Goal: Complete application form: Complete application form

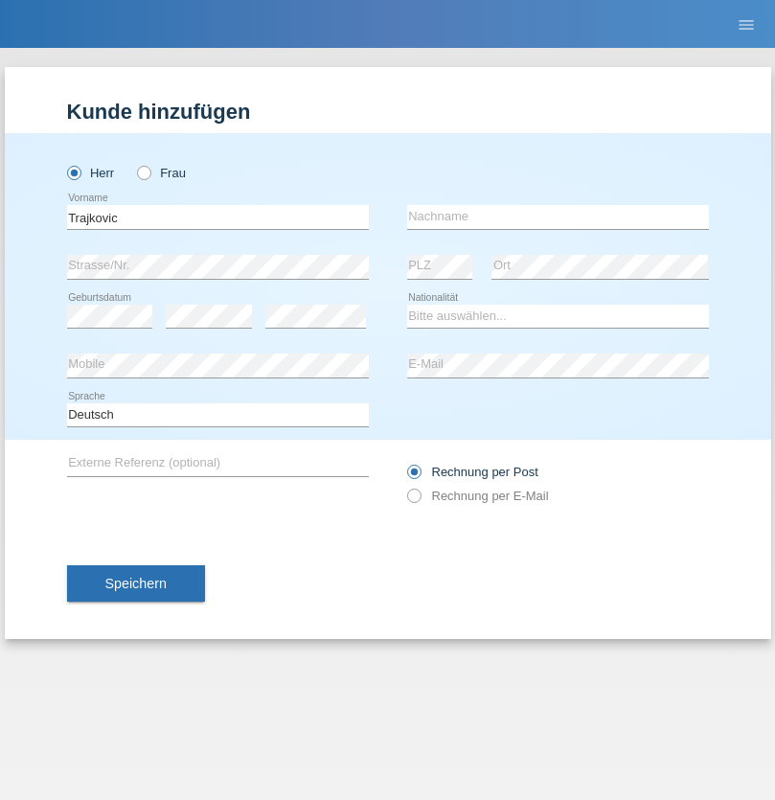
type input "Trajkovic"
click at [558, 216] on input "text" at bounding box center [558, 217] width 302 height 24
type input "Jelena"
select select "CH"
radio input "true"
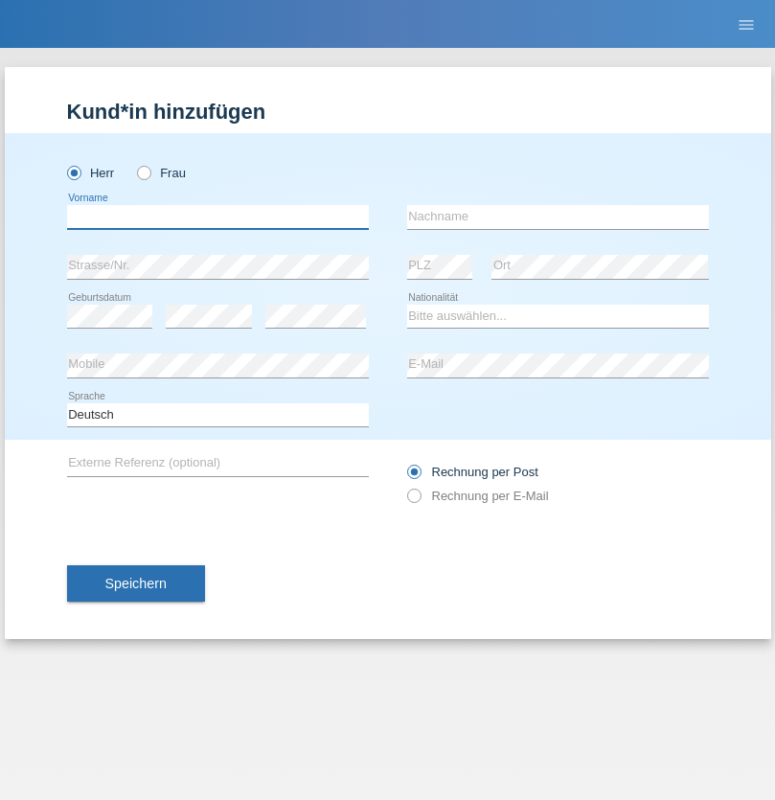
click at [217, 216] on input "text" at bounding box center [218, 217] width 302 height 24
type input "Shiprim"
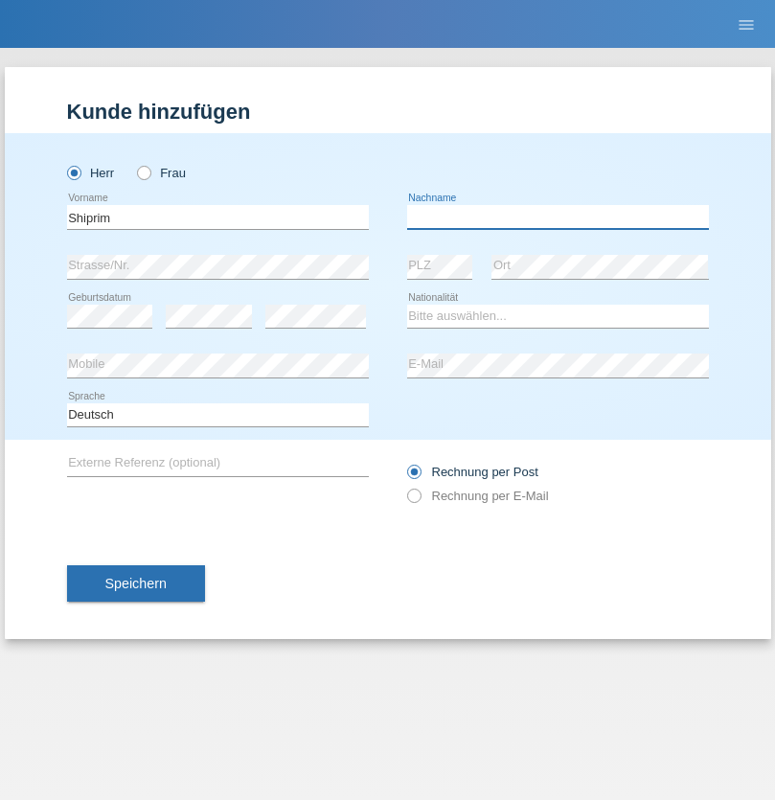
click at [558, 216] on input "text" at bounding box center [558, 217] width 302 height 24
type input "Jakupaj"
select select "CH"
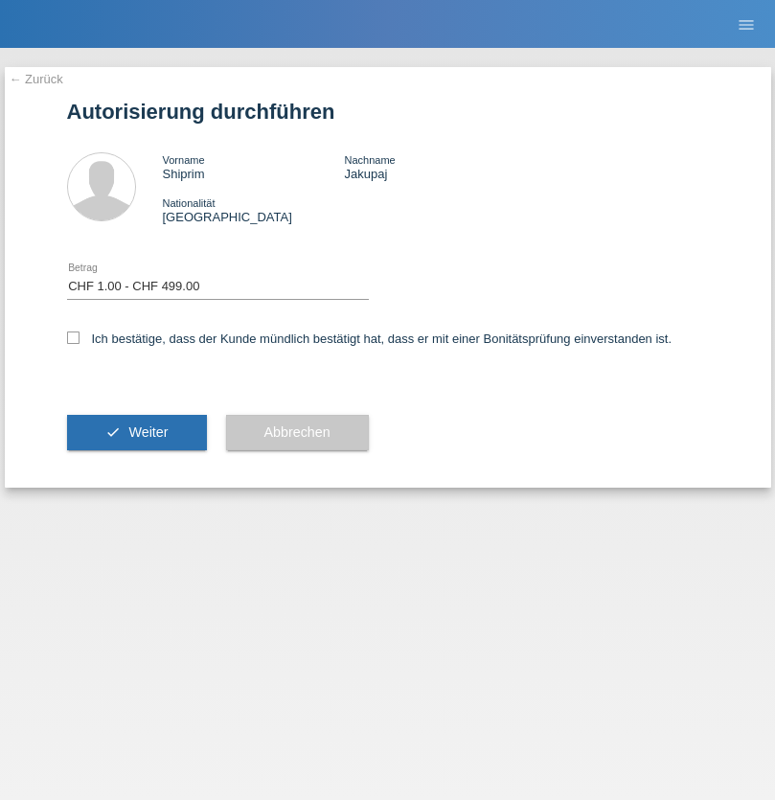
select select "1"
checkbox input "true"
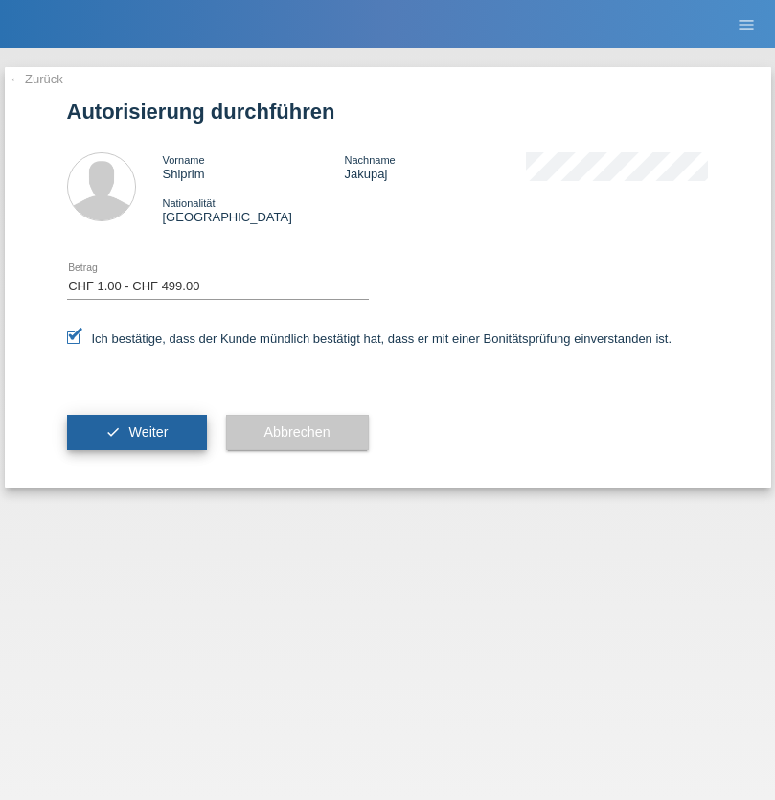
click at [136, 432] on span "Weiter" at bounding box center [147, 431] width 39 height 15
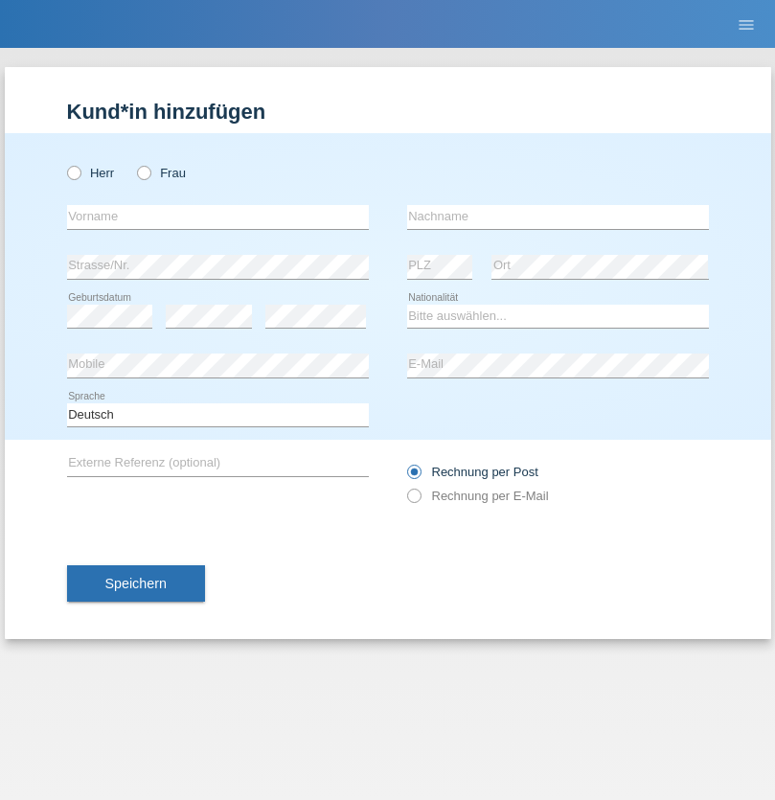
radio input "true"
click at [217, 216] on input "text" at bounding box center [218, 217] width 302 height 24
type input "[PERSON_NAME]"
click at [558, 216] on input "text" at bounding box center [558, 217] width 302 height 24
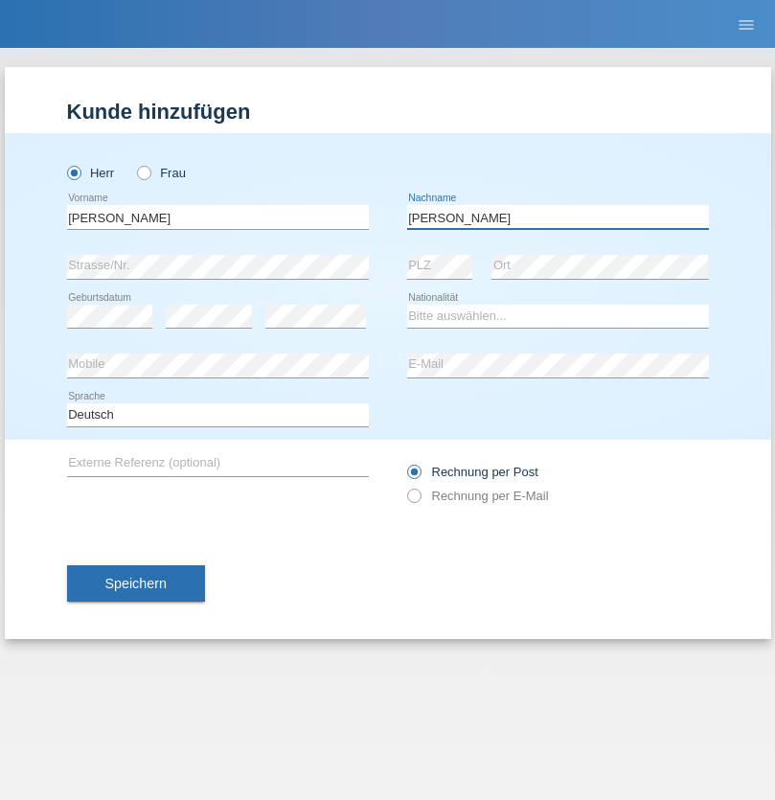
type input "[PERSON_NAME]"
select select "CH"
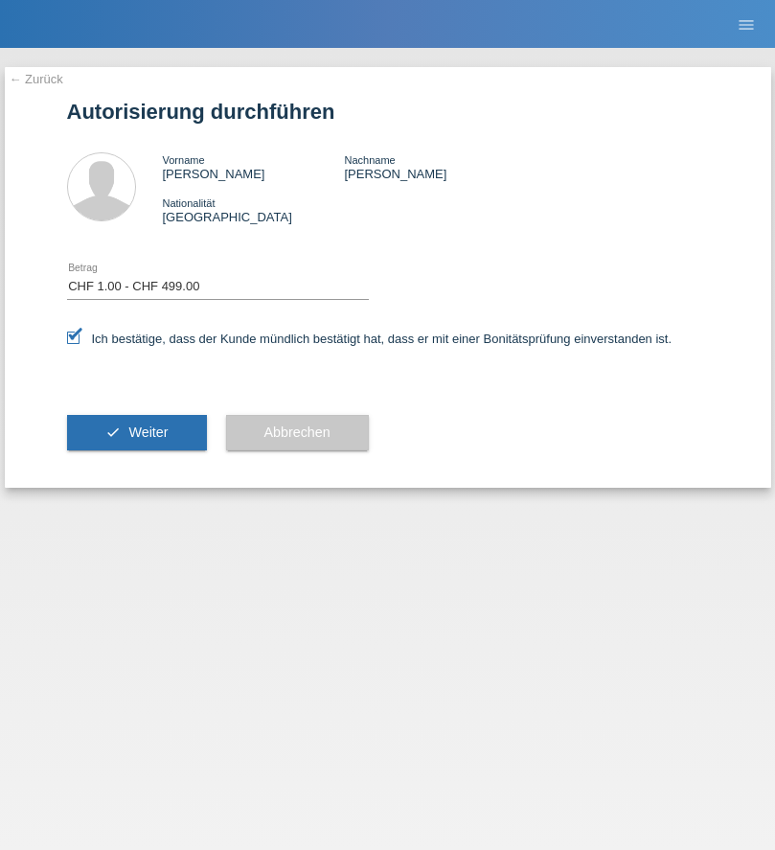
select select "1"
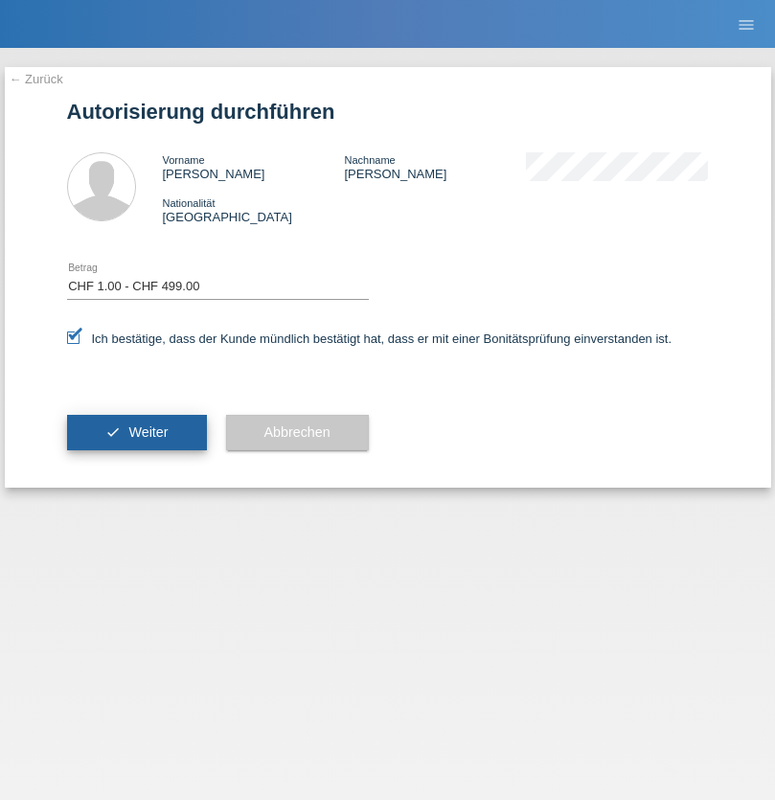
click at [136, 432] on span "Weiter" at bounding box center [147, 431] width 39 height 15
